Goal: Task Accomplishment & Management: Use online tool/utility

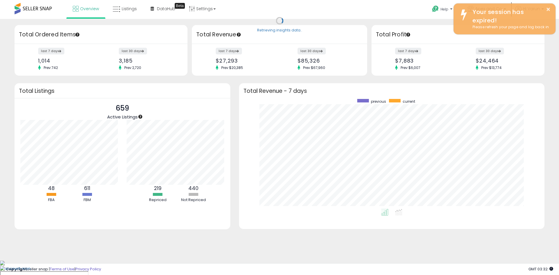
scroll to position [110, 294]
